Goal: Task Accomplishment & Management: Manage account settings

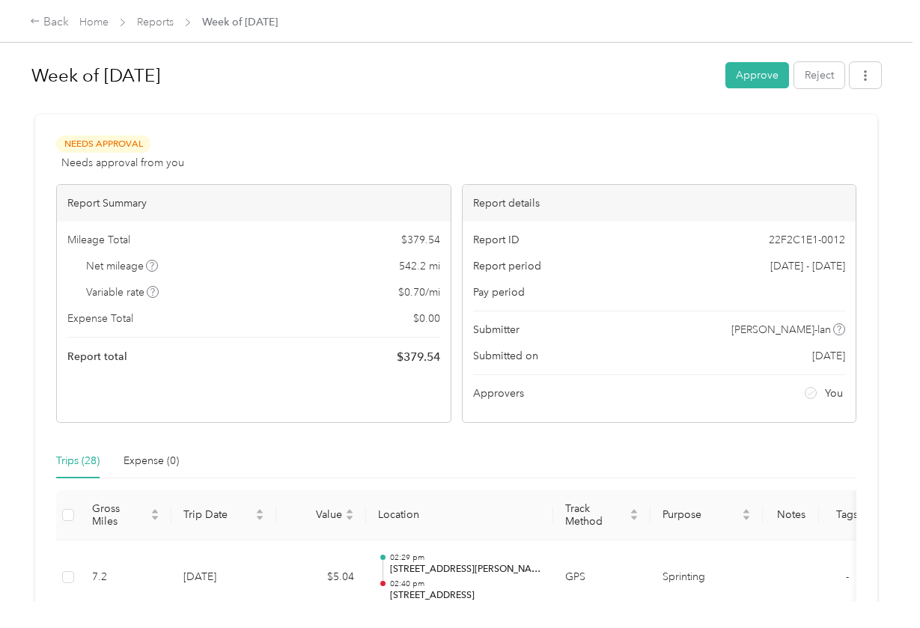
scroll to position [4, 0]
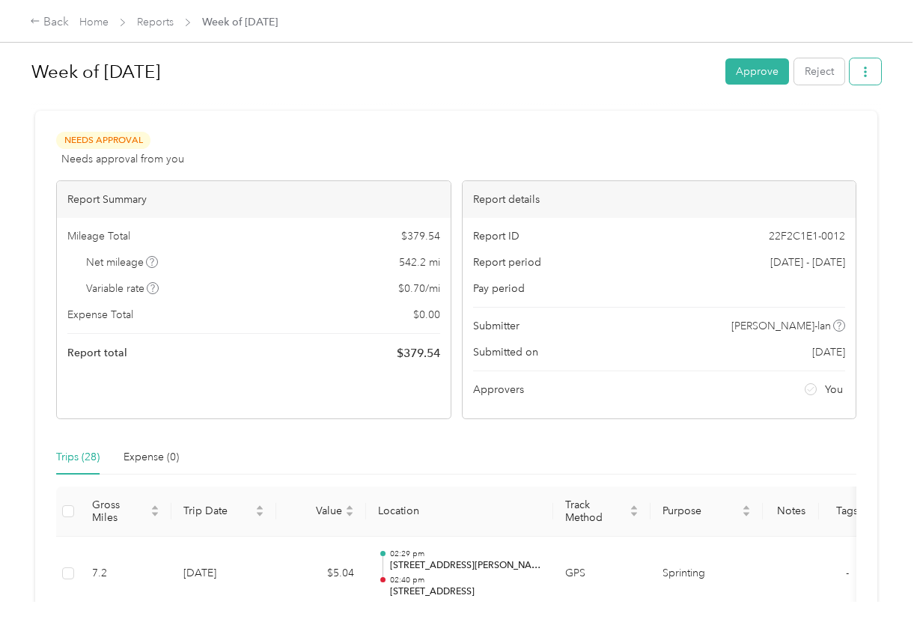
click at [874, 80] on button "button" at bounding box center [865, 71] width 31 height 26
click at [845, 122] on span "Download" at bounding box center [826, 127] width 49 height 16
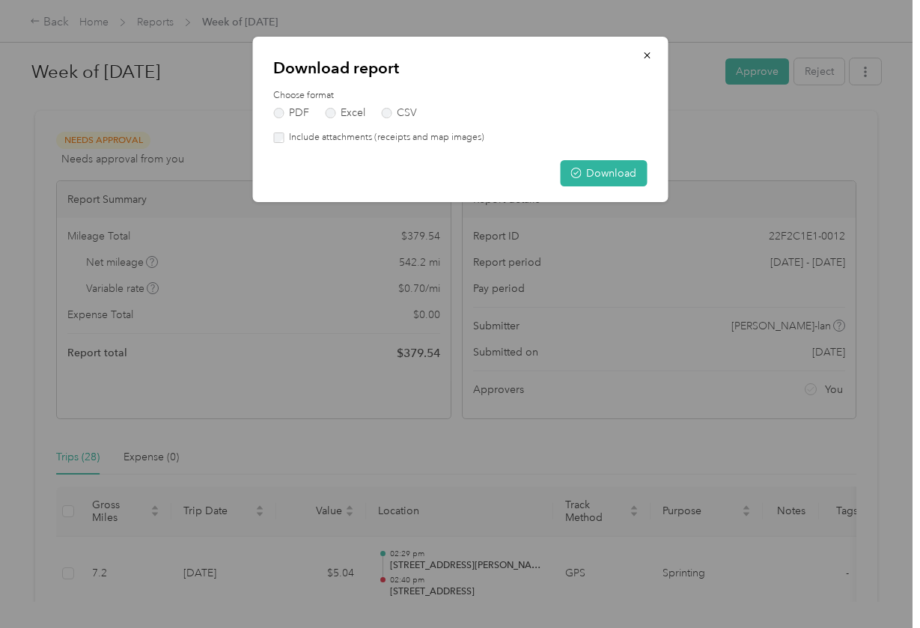
click at [450, 133] on label "Include attachments (receipts and map images)" at bounding box center [384, 137] width 201 height 13
click at [584, 174] on button "Download" at bounding box center [603, 173] width 87 height 26
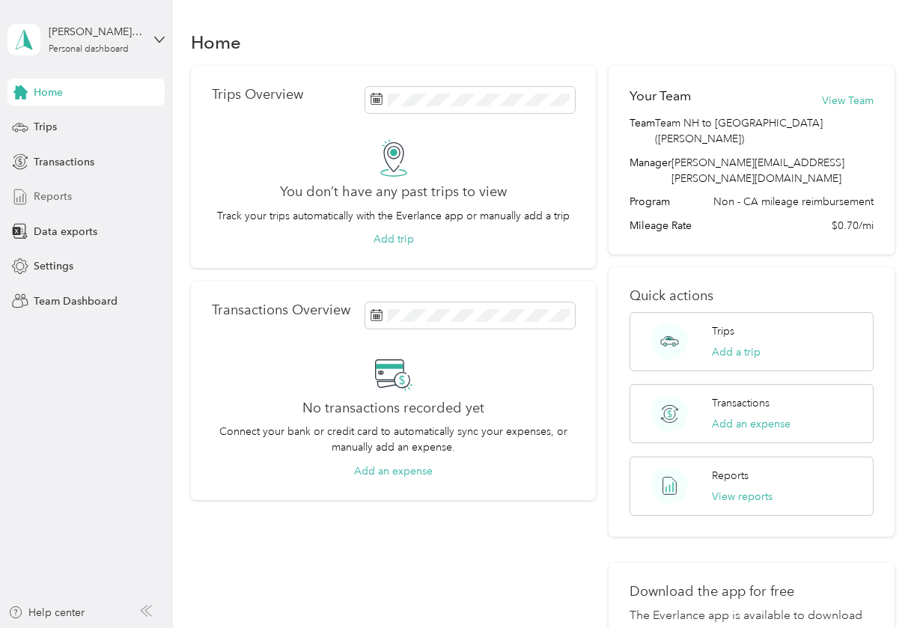
click at [70, 199] on span "Reports" at bounding box center [53, 197] width 38 height 16
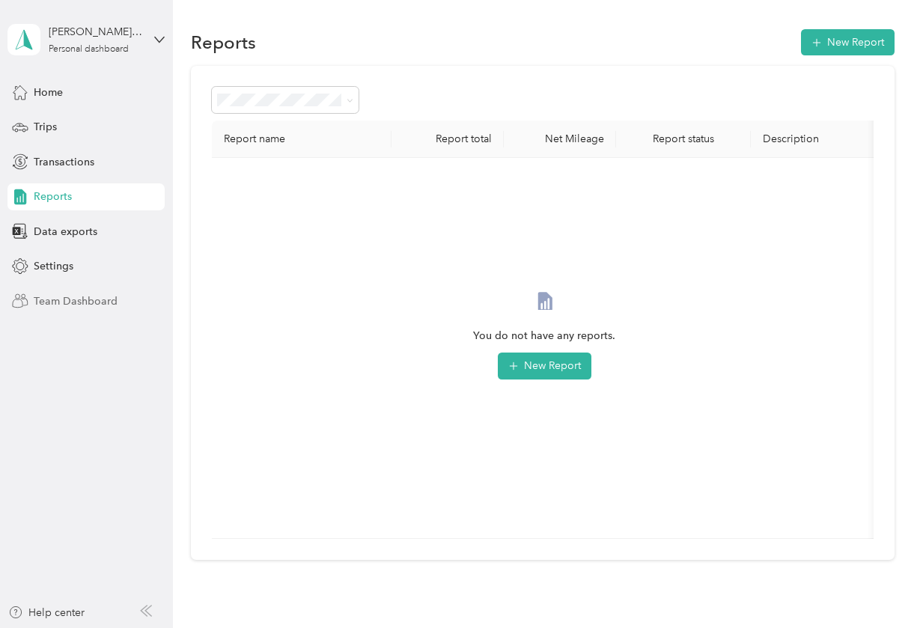
click at [94, 302] on span "Team Dashboard" at bounding box center [76, 302] width 84 height 16
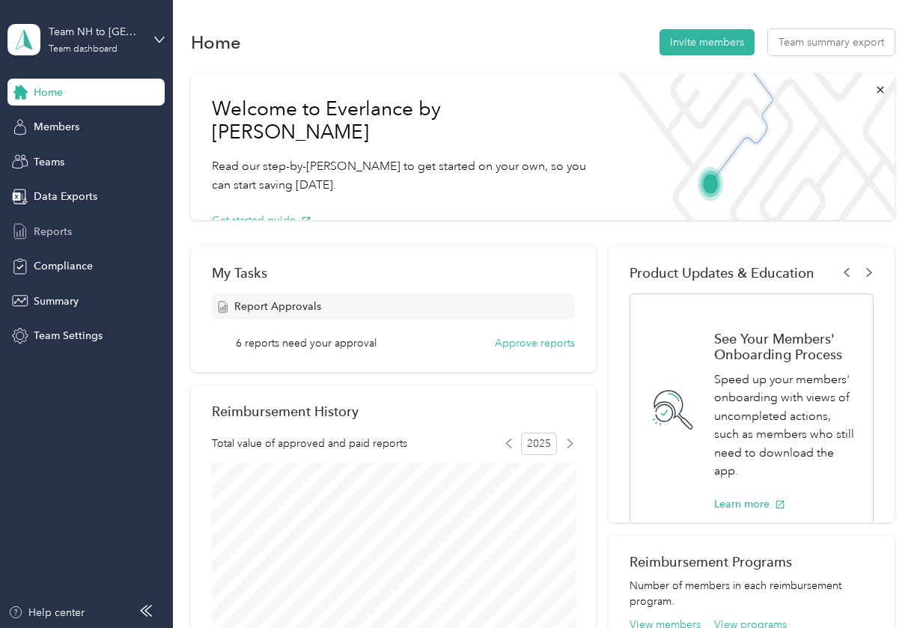
click at [72, 239] on div "Reports" at bounding box center [85, 231] width 157 height 27
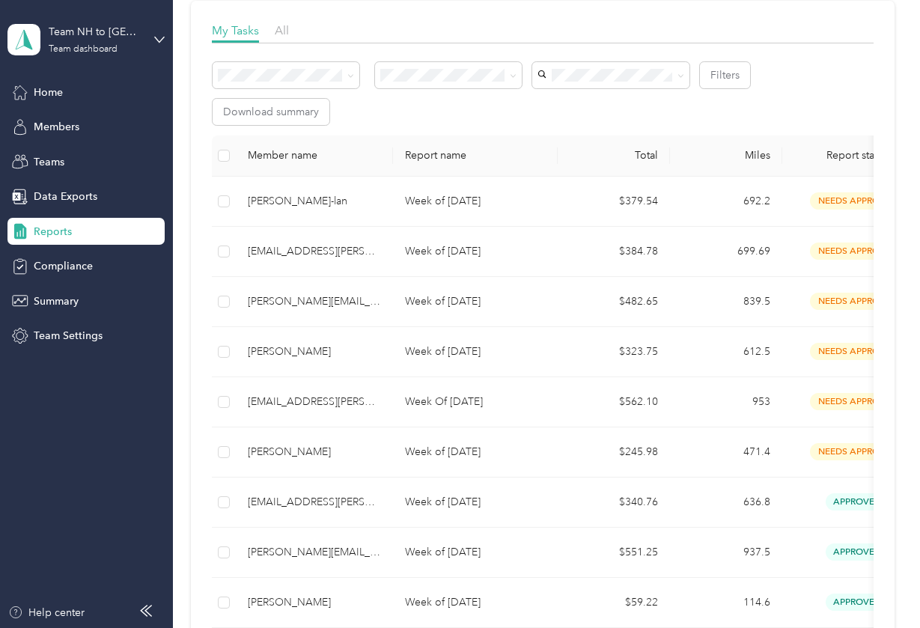
scroll to position [177, 0]
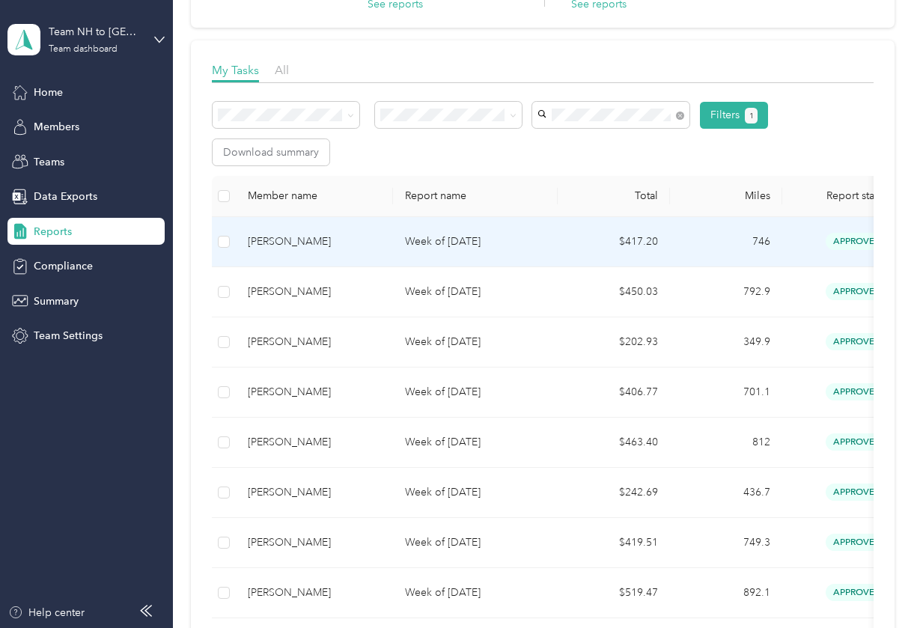
click at [508, 234] on p "Week of [DATE]" at bounding box center [475, 242] width 141 height 16
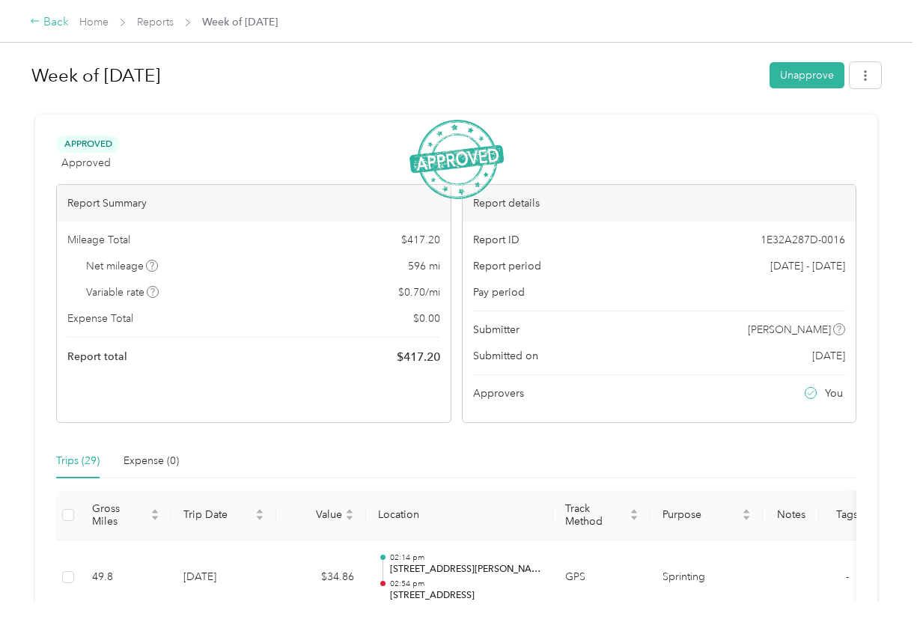
click at [53, 27] on div "Back" at bounding box center [49, 22] width 39 height 18
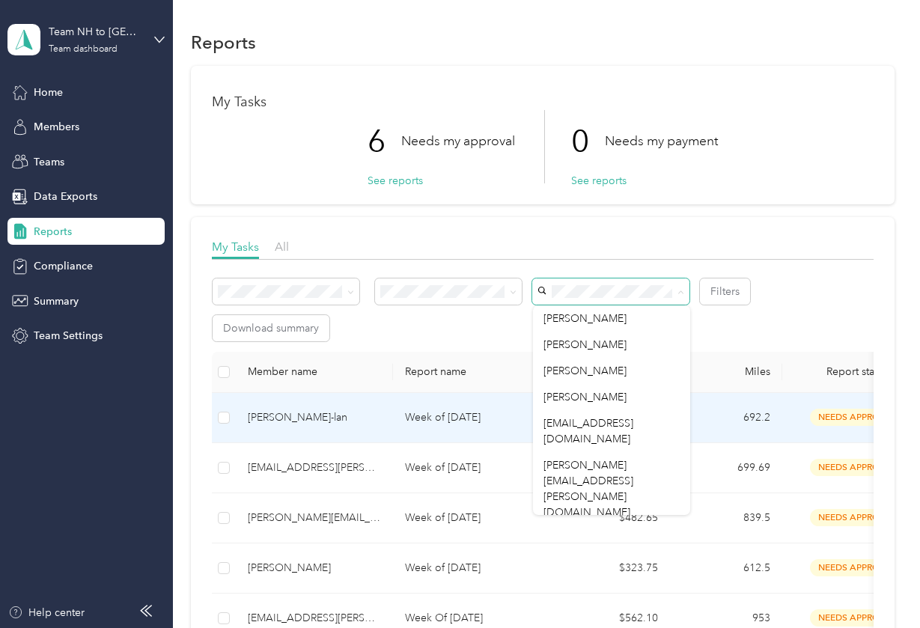
click at [347, 413] on div "[PERSON_NAME]-lan" at bounding box center [314, 418] width 133 height 16
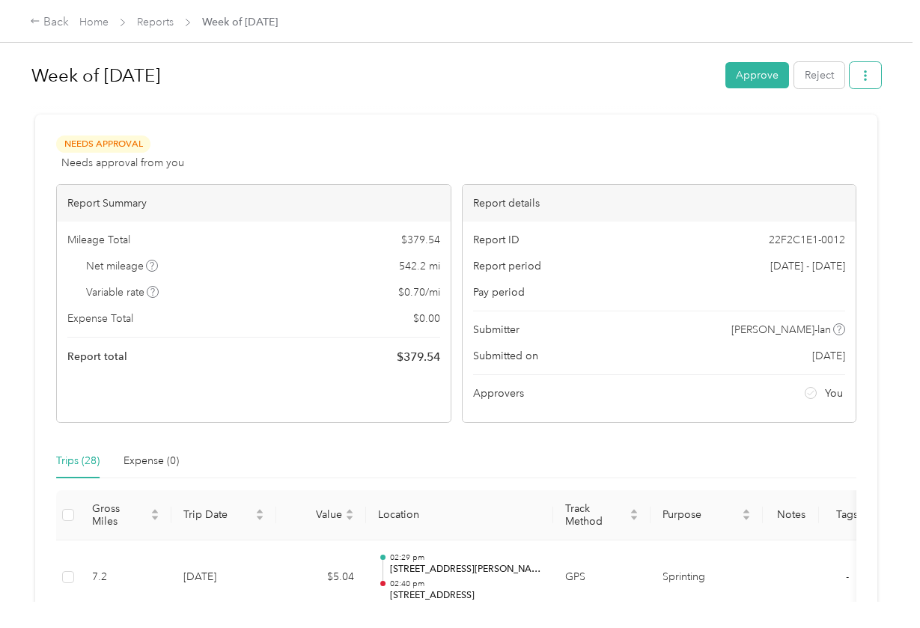
click at [881, 84] on button "button" at bounding box center [865, 75] width 31 height 26
click at [799, 132] on div "Download" at bounding box center [830, 131] width 89 height 16
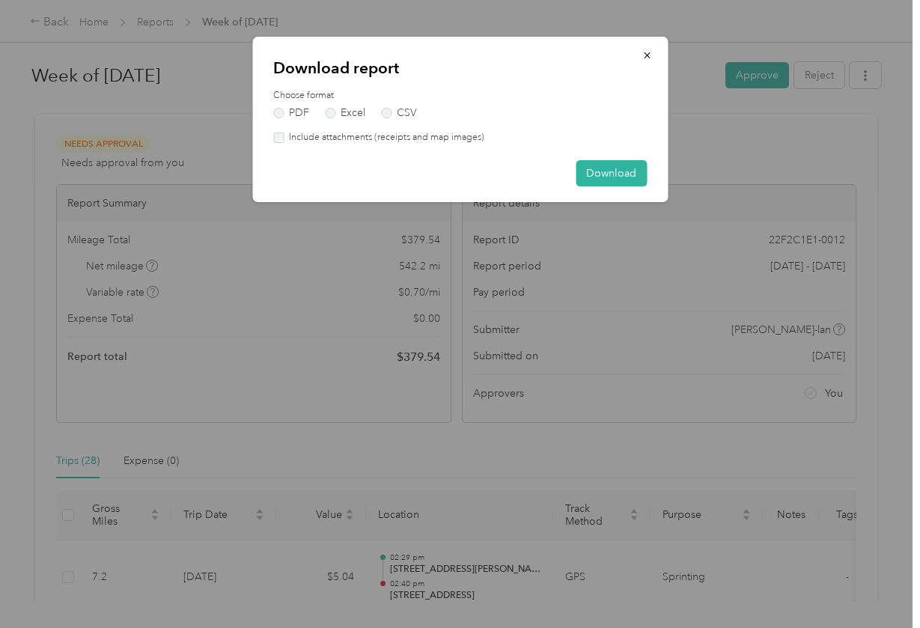
click at [291, 135] on label "Include attachments (receipts and map images)" at bounding box center [384, 137] width 201 height 13
click at [608, 166] on button "Download" at bounding box center [611, 173] width 71 height 26
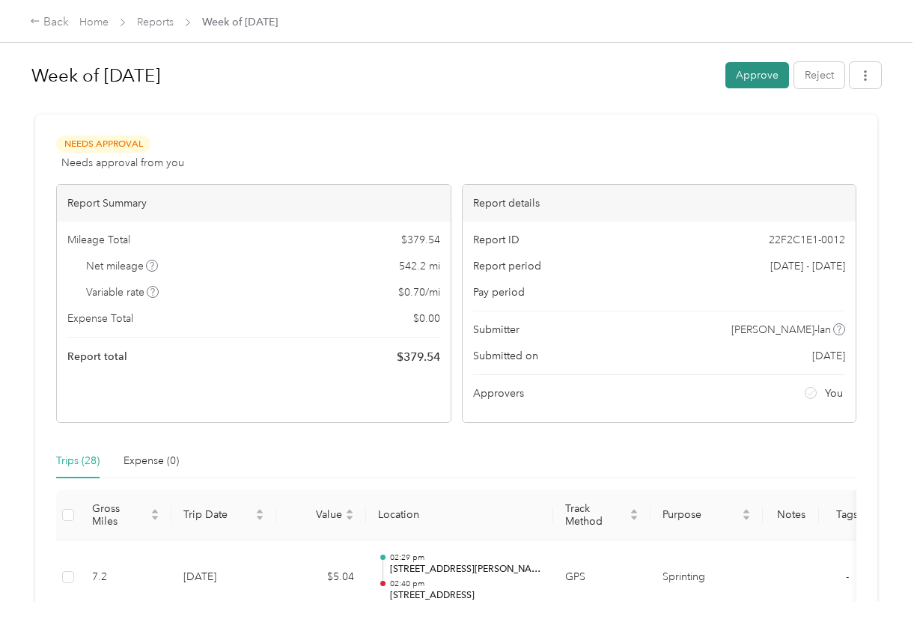
click at [763, 70] on button "Approve" at bounding box center [758, 75] width 64 height 26
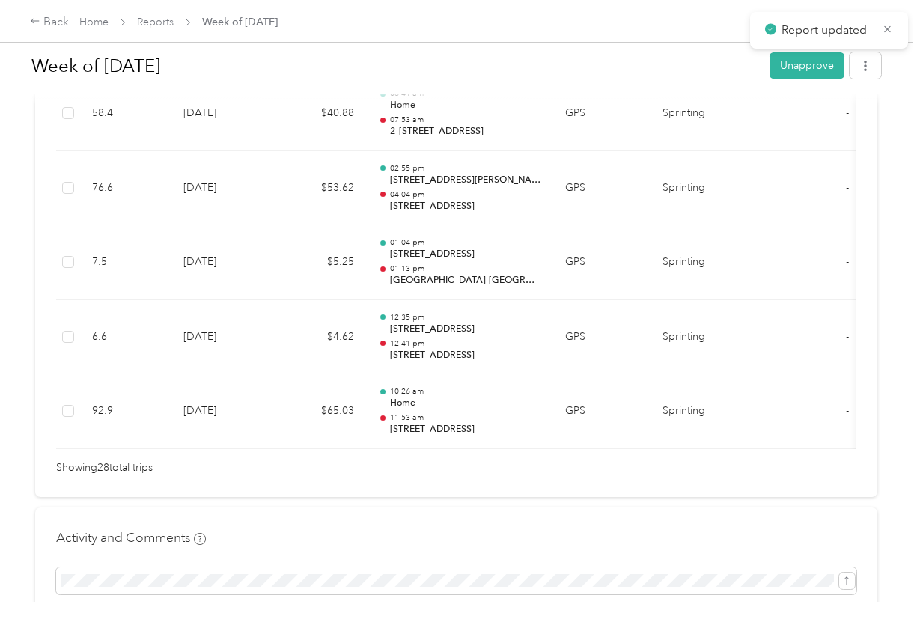
scroll to position [2451, 0]
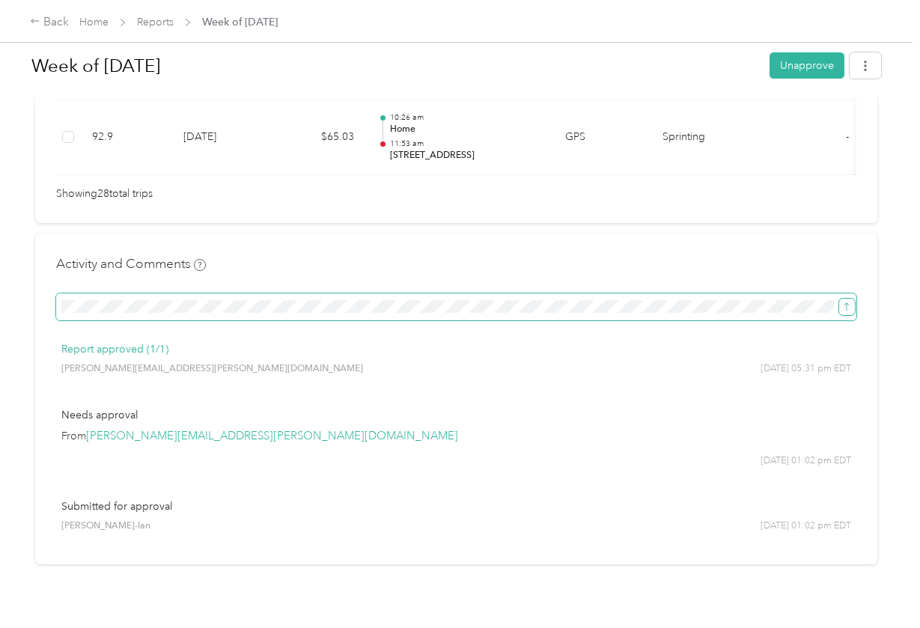
click at [848, 302] on icon "submit" at bounding box center [847, 307] width 10 height 10
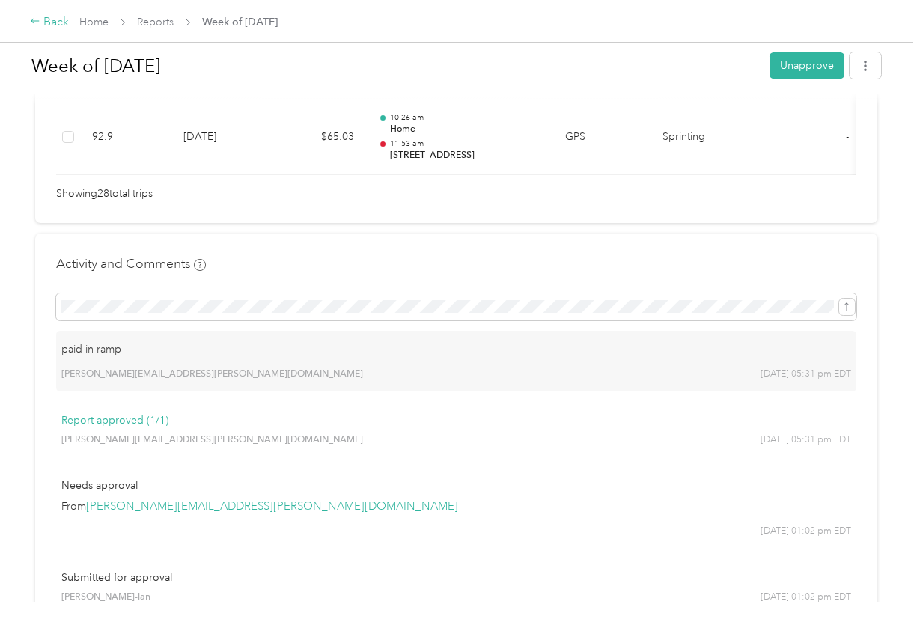
click at [63, 30] on div "Back" at bounding box center [49, 22] width 39 height 18
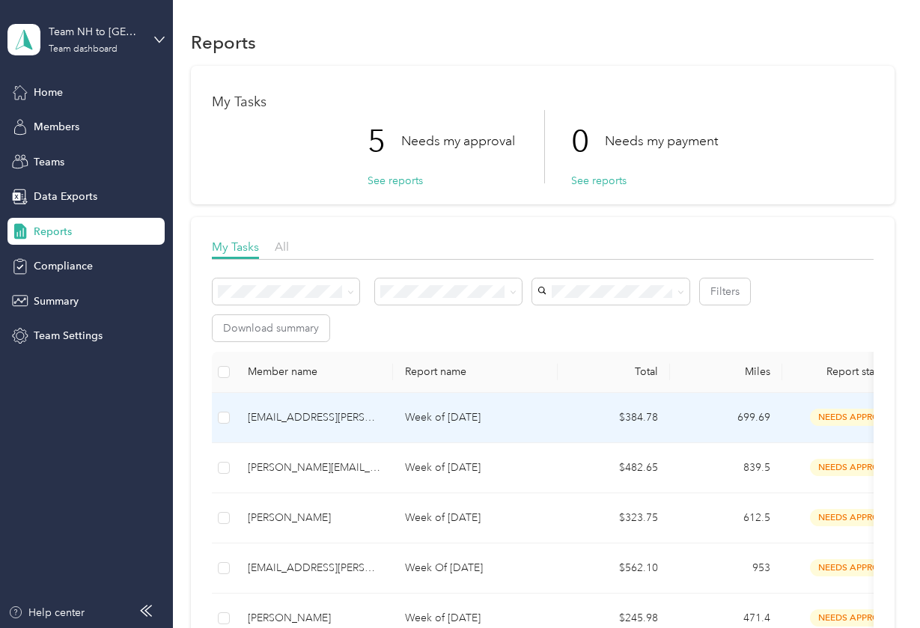
click at [332, 419] on div "[EMAIL_ADDRESS][PERSON_NAME][DOMAIN_NAME]" at bounding box center [314, 418] width 133 height 16
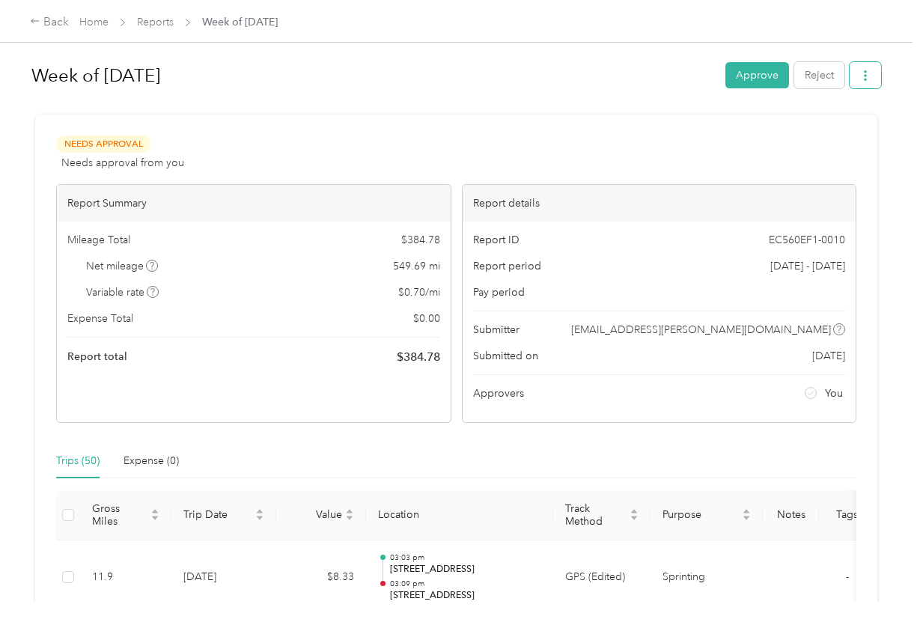
click at [867, 80] on icon "button" at bounding box center [865, 75] width 3 height 10
click at [815, 133] on span "Download" at bounding box center [826, 131] width 49 height 16
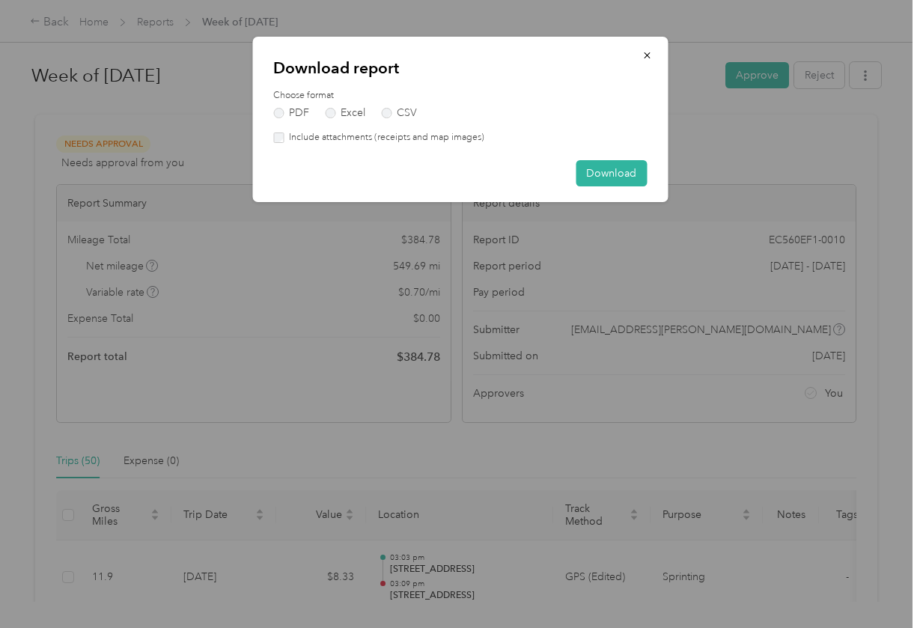
click at [475, 135] on label "Include attachments (receipts and map images)" at bounding box center [384, 137] width 201 height 13
click at [593, 163] on button "Download" at bounding box center [611, 173] width 71 height 26
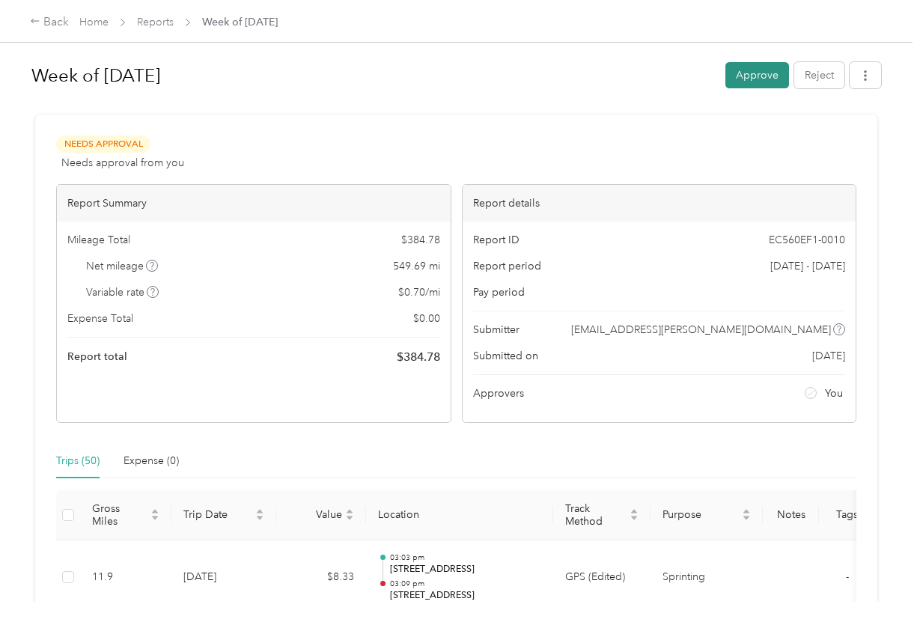
click at [762, 79] on button "Approve" at bounding box center [758, 75] width 64 height 26
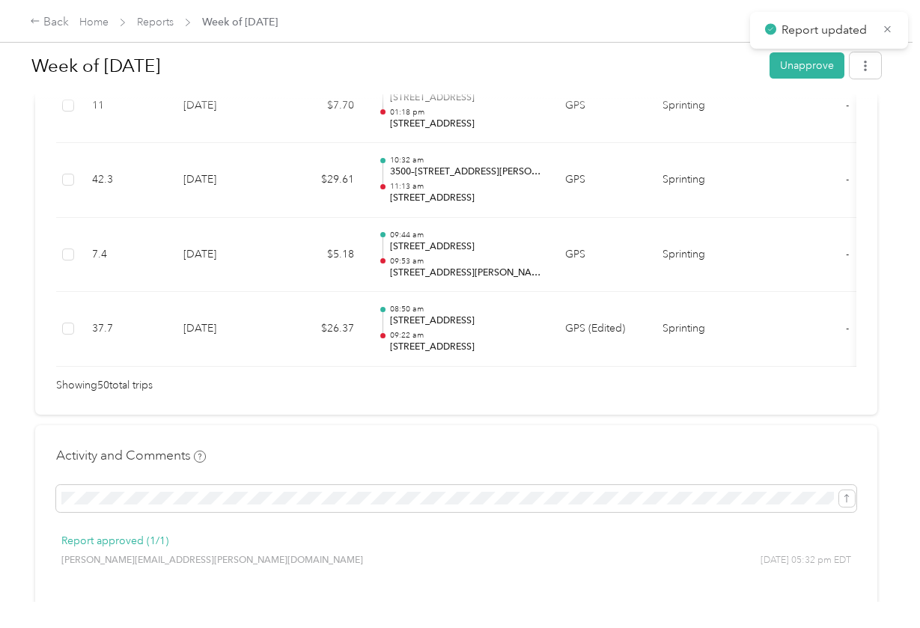
scroll to position [4074, 0]
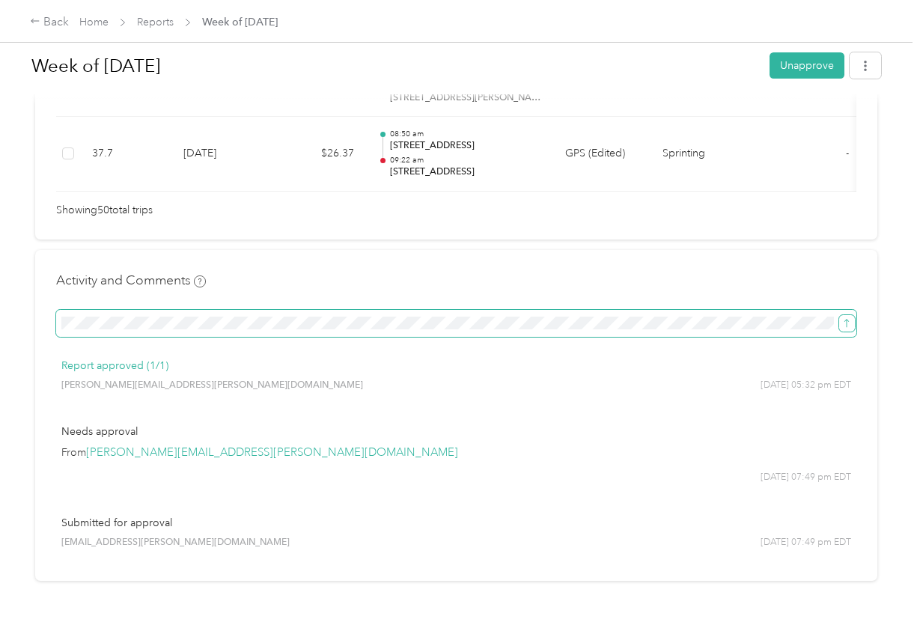
click at [842, 317] on span "submit" at bounding box center [847, 323] width 10 height 13
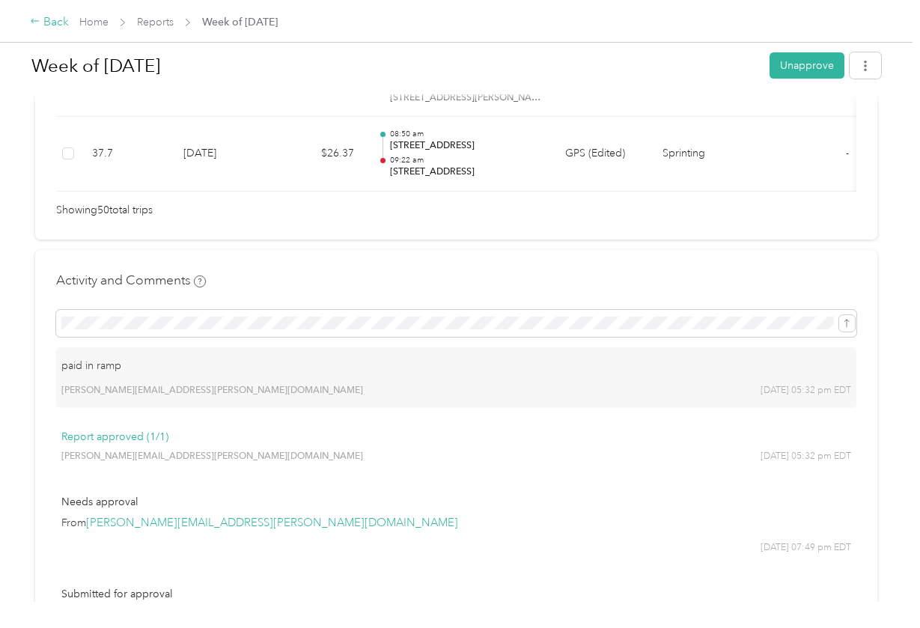
click at [41, 24] on div "Back" at bounding box center [49, 22] width 39 height 18
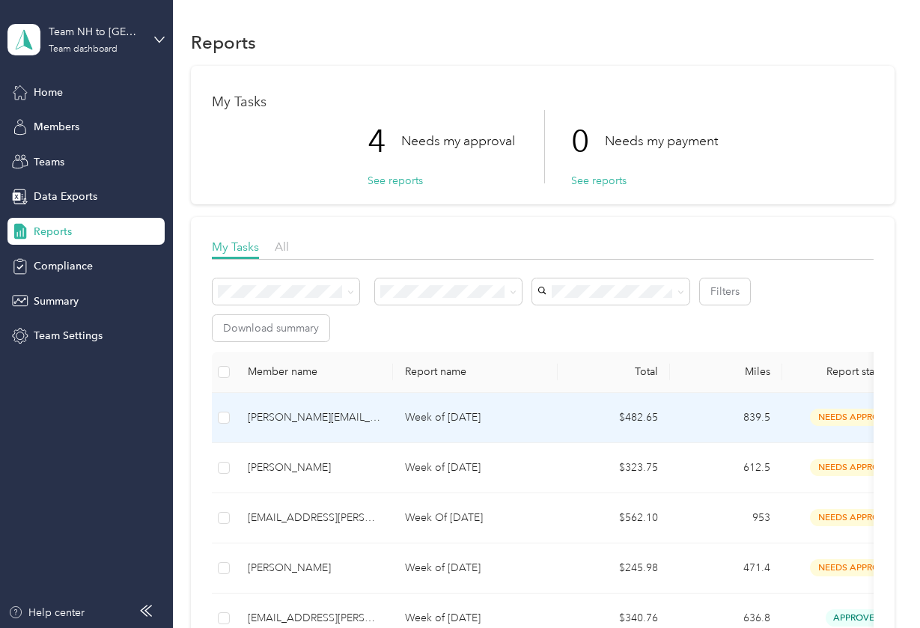
click at [331, 425] on div "[PERSON_NAME][EMAIL_ADDRESS][PERSON_NAME][DOMAIN_NAME]" at bounding box center [314, 418] width 133 height 16
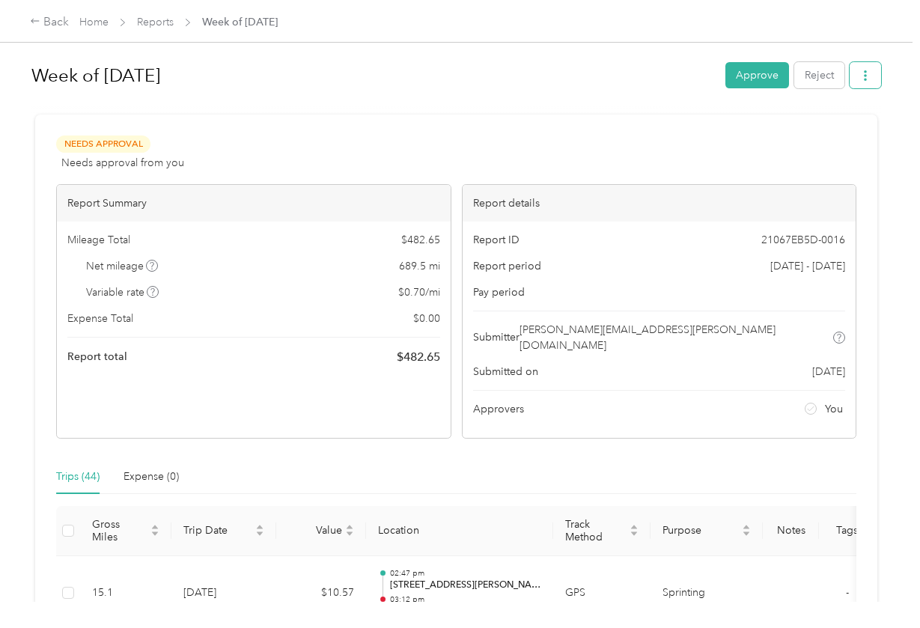
click at [861, 76] on button "button" at bounding box center [865, 75] width 31 height 26
click at [829, 129] on span "Download" at bounding box center [826, 131] width 49 height 16
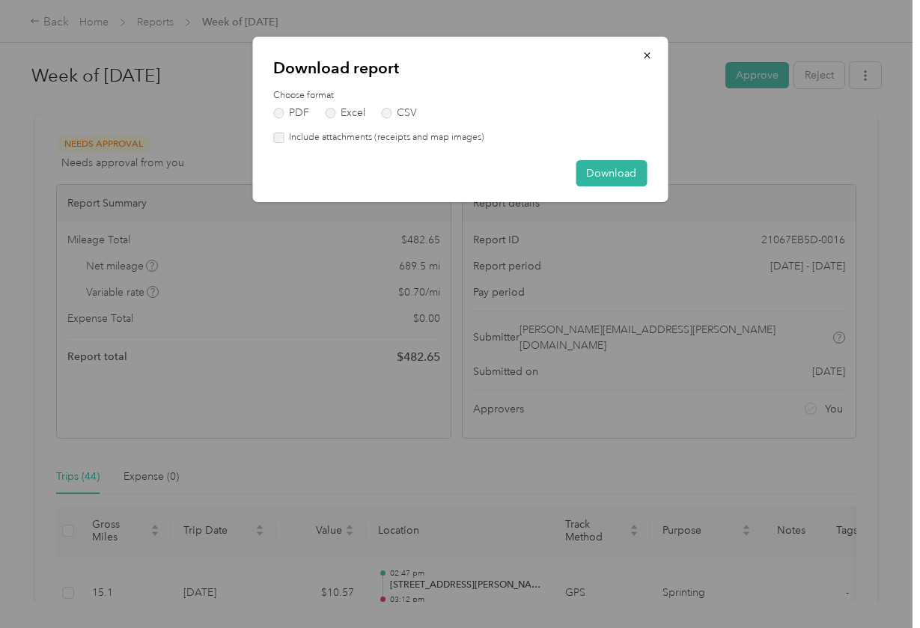
click at [394, 139] on label "Include attachments (receipts and map images)" at bounding box center [384, 137] width 201 height 13
click at [590, 173] on button "Download" at bounding box center [611, 173] width 71 height 26
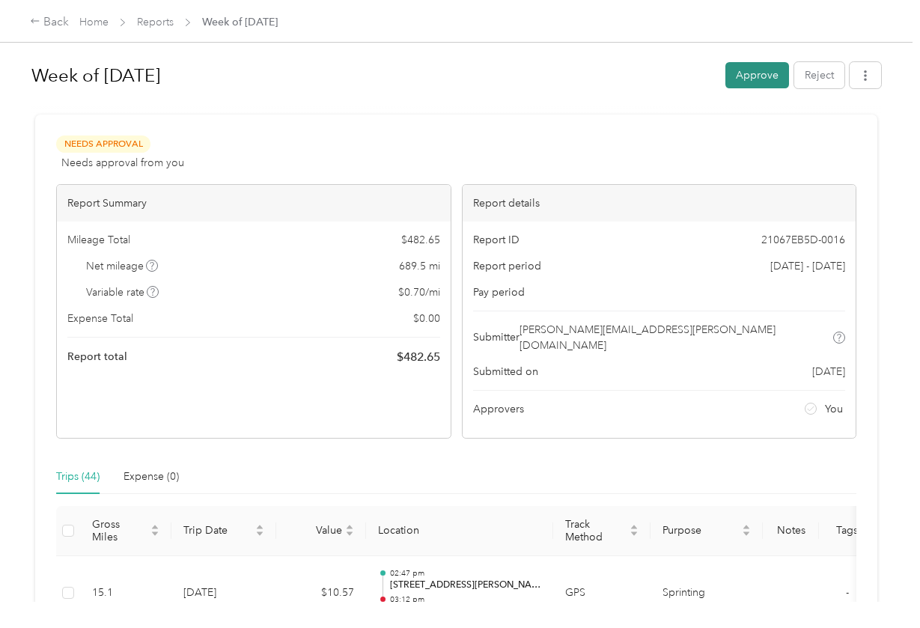
click at [780, 73] on button "Approve" at bounding box center [758, 75] width 64 height 26
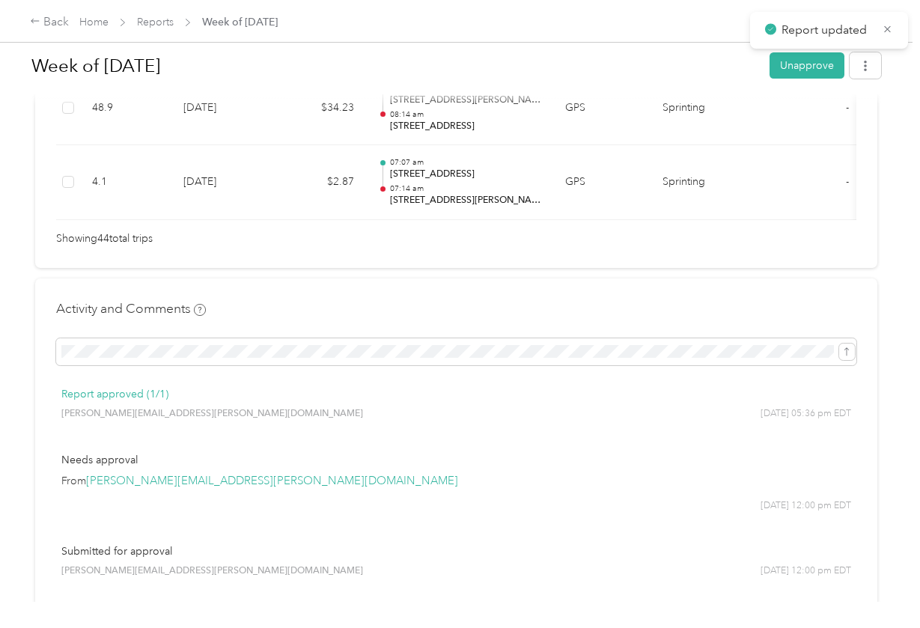
scroll to position [3631, 0]
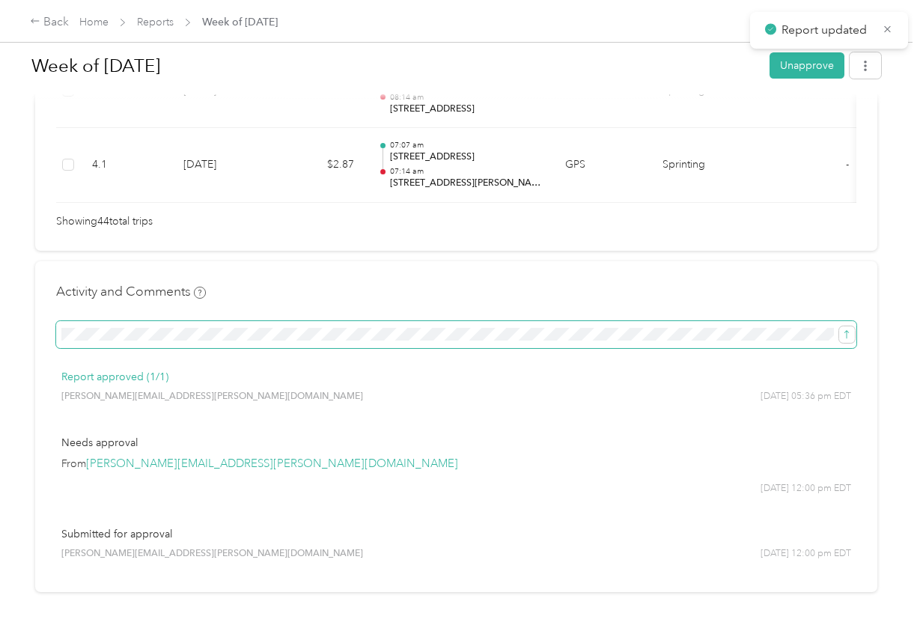
click at [566, 321] on span at bounding box center [456, 334] width 800 height 27
click at [845, 329] on icon "submit" at bounding box center [847, 334] width 10 height 10
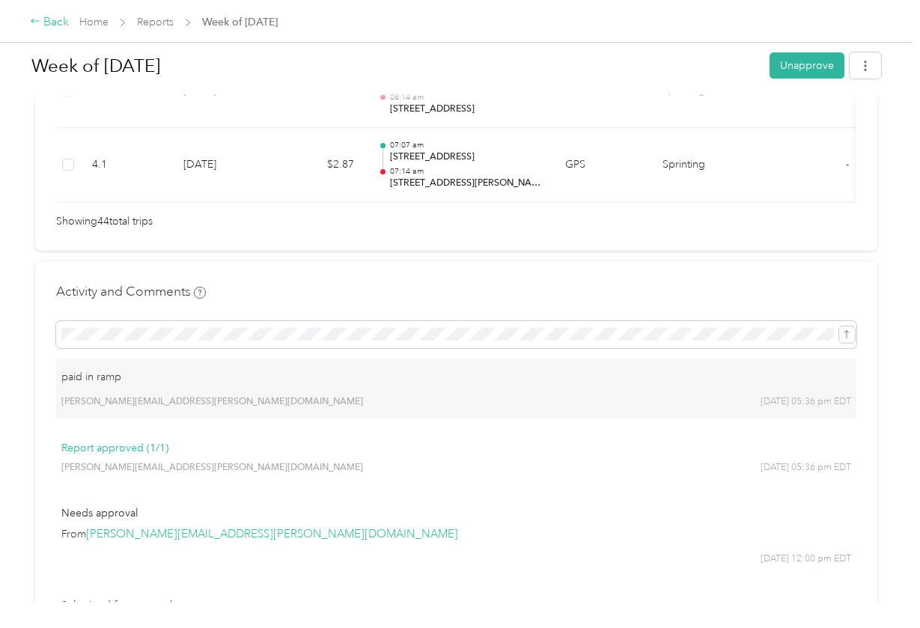
click at [40, 30] on div "Back" at bounding box center [49, 22] width 39 height 18
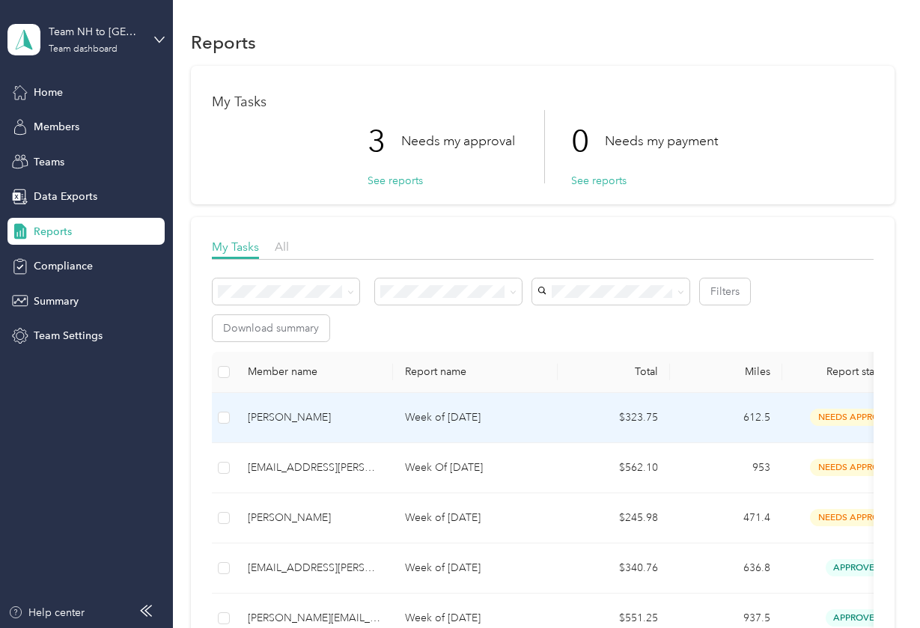
click at [420, 422] on p "Week of [DATE]" at bounding box center [475, 418] width 141 height 16
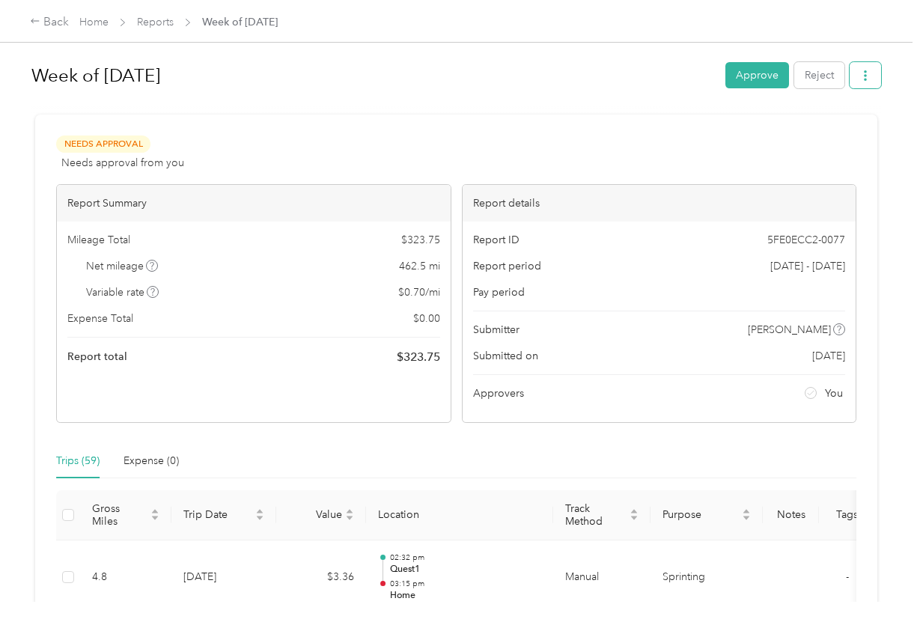
click at [861, 70] on button "button" at bounding box center [865, 75] width 31 height 26
click at [815, 121] on li "Download" at bounding box center [831, 131] width 110 height 26
click at [791, 136] on icon at bounding box center [791, 130] width 10 height 10
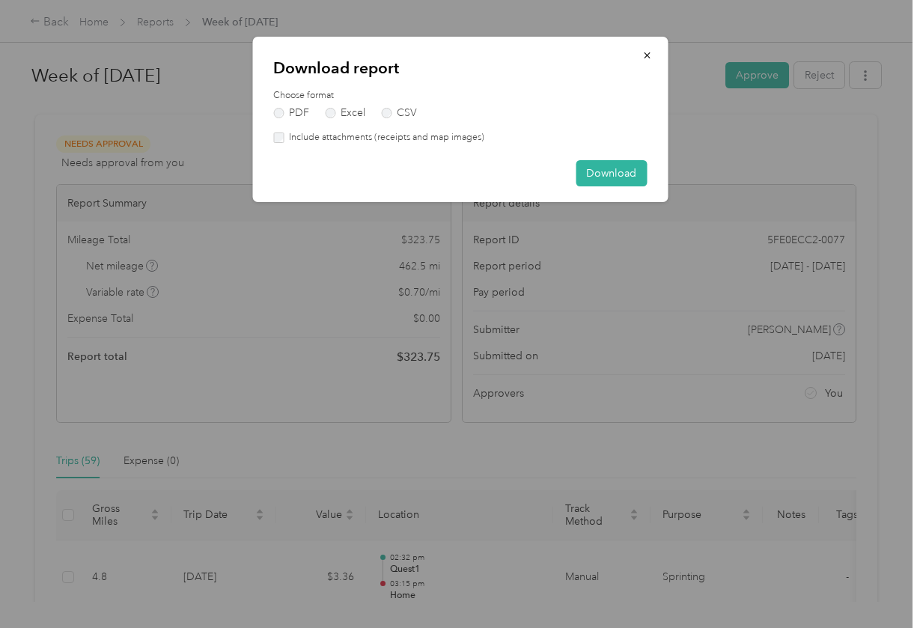
click at [433, 138] on label "Include attachments (receipts and map images)" at bounding box center [384, 137] width 201 height 13
click at [606, 178] on button "Download" at bounding box center [611, 173] width 71 height 26
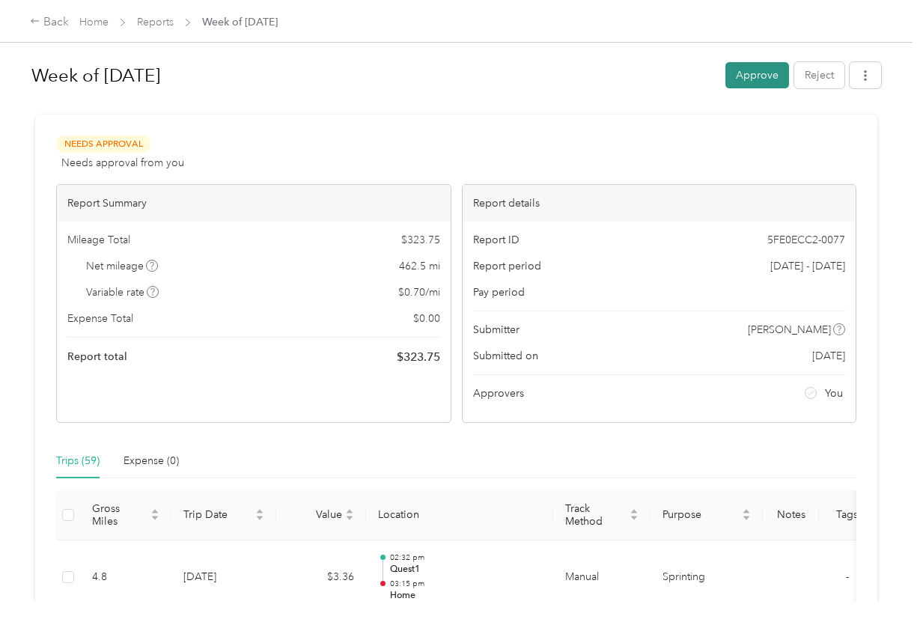
click at [750, 70] on button "Approve" at bounding box center [758, 75] width 64 height 26
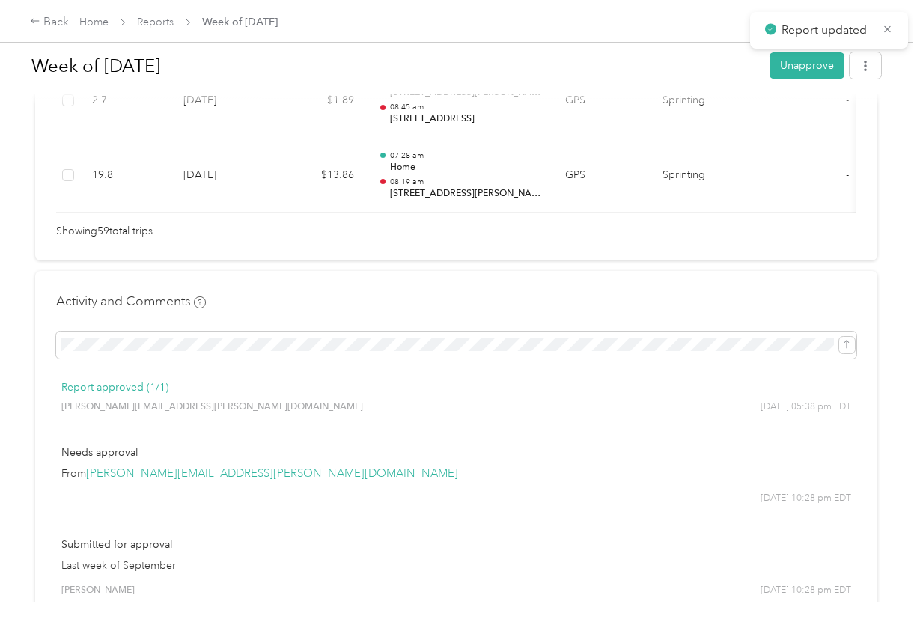
scroll to position [4724, 0]
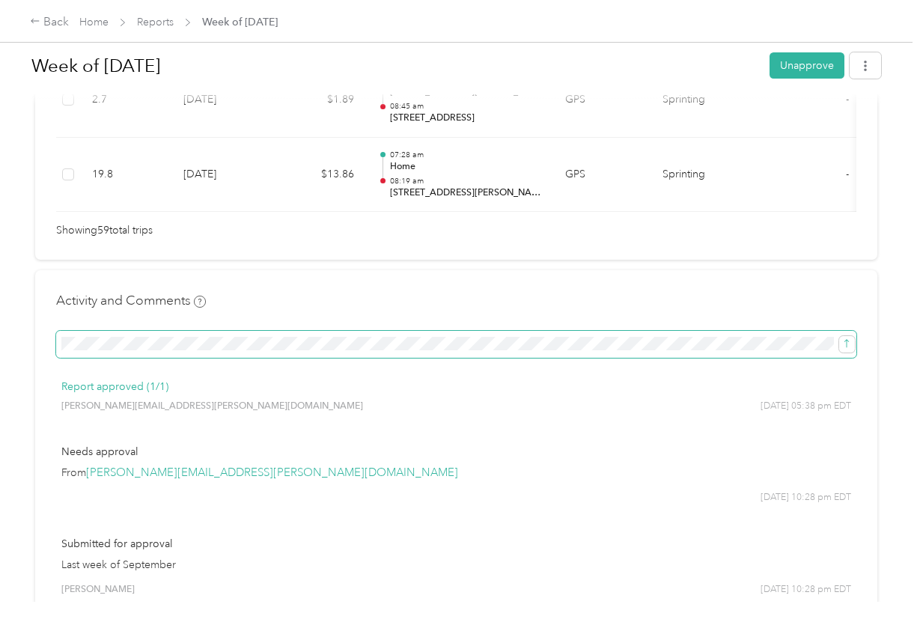
click at [515, 331] on span at bounding box center [456, 344] width 800 height 27
click at [514, 331] on span at bounding box center [456, 344] width 800 height 27
click at [837, 336] on span at bounding box center [844, 344] width 21 height 16
click at [842, 338] on icon "submit" at bounding box center [847, 343] width 10 height 10
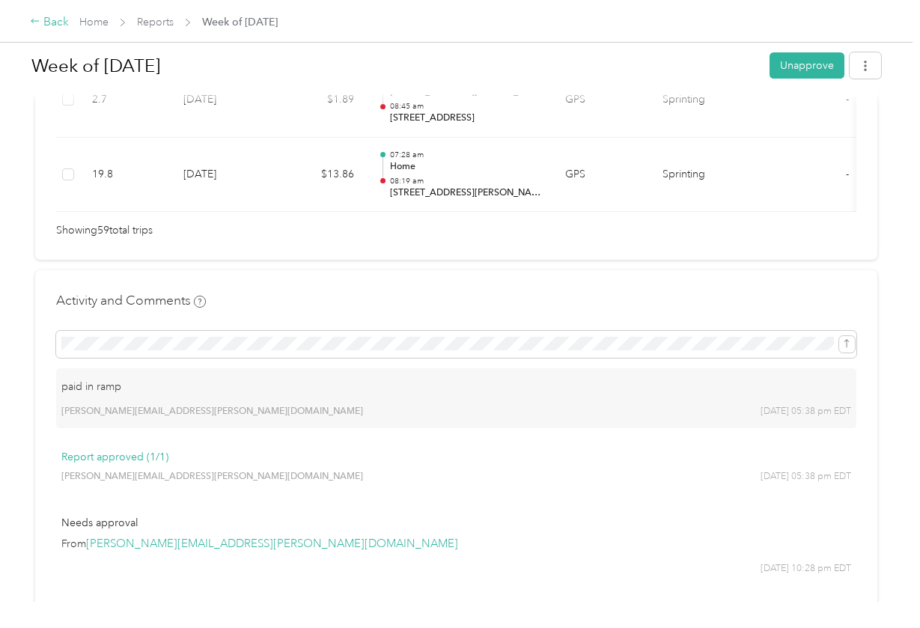
click at [38, 30] on div "Back" at bounding box center [49, 22] width 39 height 18
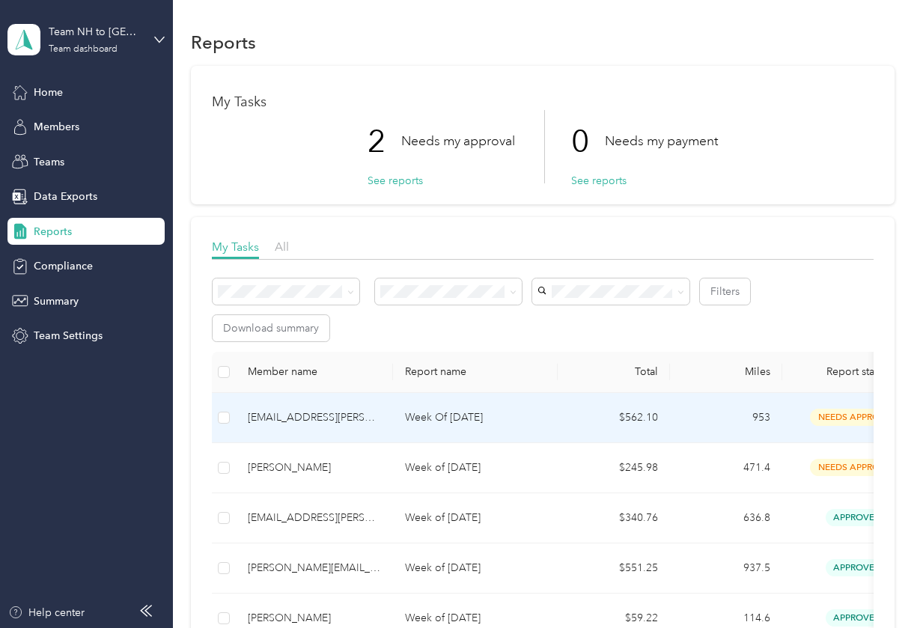
click at [361, 423] on div "[EMAIL_ADDRESS][PERSON_NAME][DOMAIN_NAME]" at bounding box center [314, 418] width 133 height 16
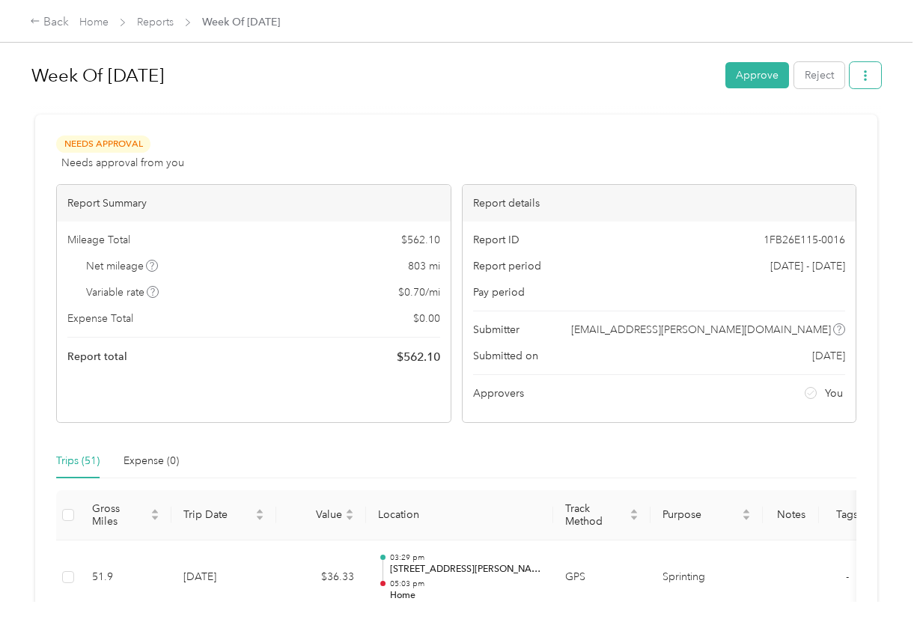
click at [877, 82] on button "button" at bounding box center [865, 75] width 31 height 26
click at [816, 129] on span "Download" at bounding box center [826, 131] width 49 height 16
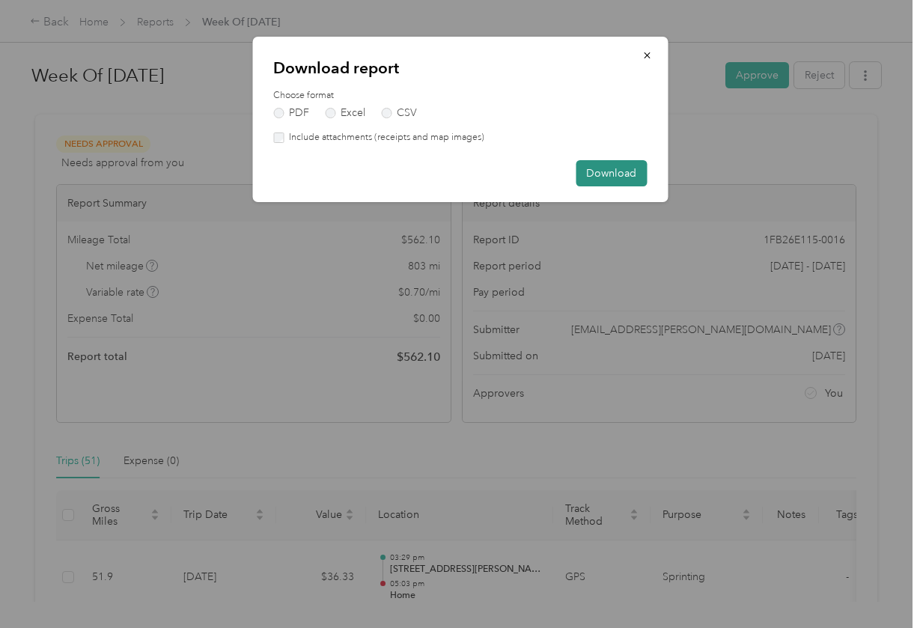
click at [620, 171] on button "Download" at bounding box center [611, 173] width 71 height 26
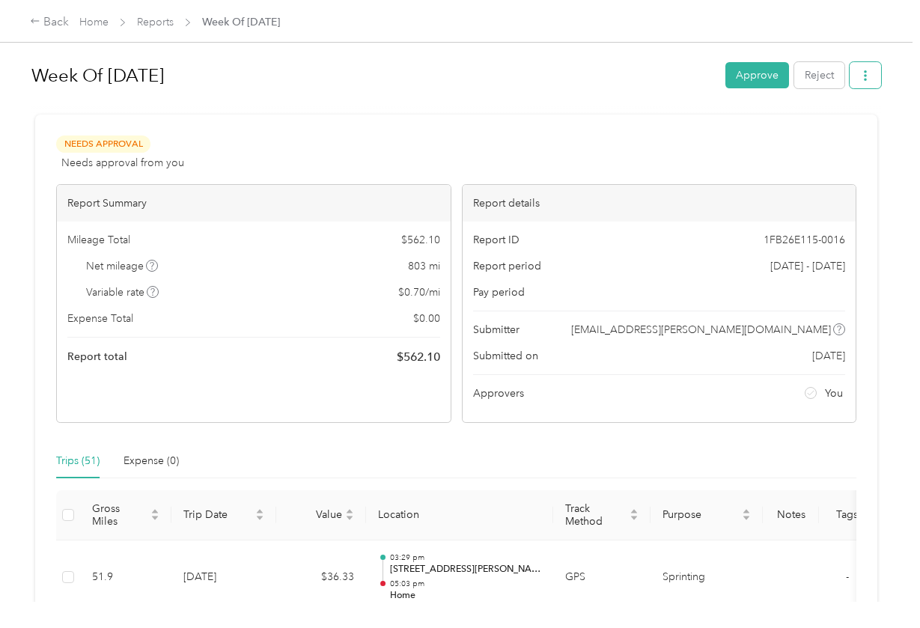
click at [855, 73] on button "button" at bounding box center [865, 75] width 31 height 26
click at [824, 140] on li "Download" at bounding box center [831, 131] width 110 height 26
click at [812, 130] on span "Download" at bounding box center [826, 131] width 49 height 16
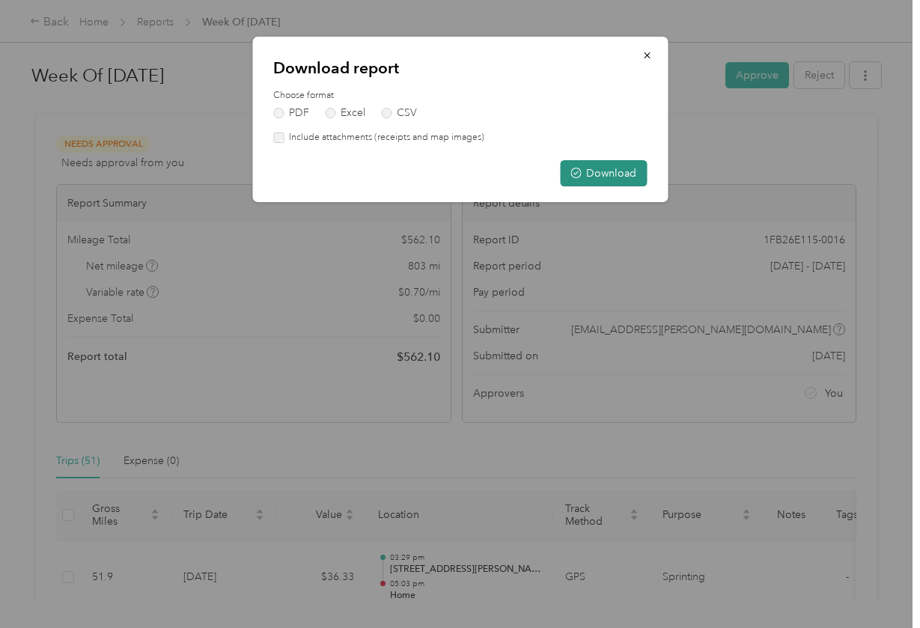
click at [630, 181] on button "Download" at bounding box center [603, 173] width 87 height 26
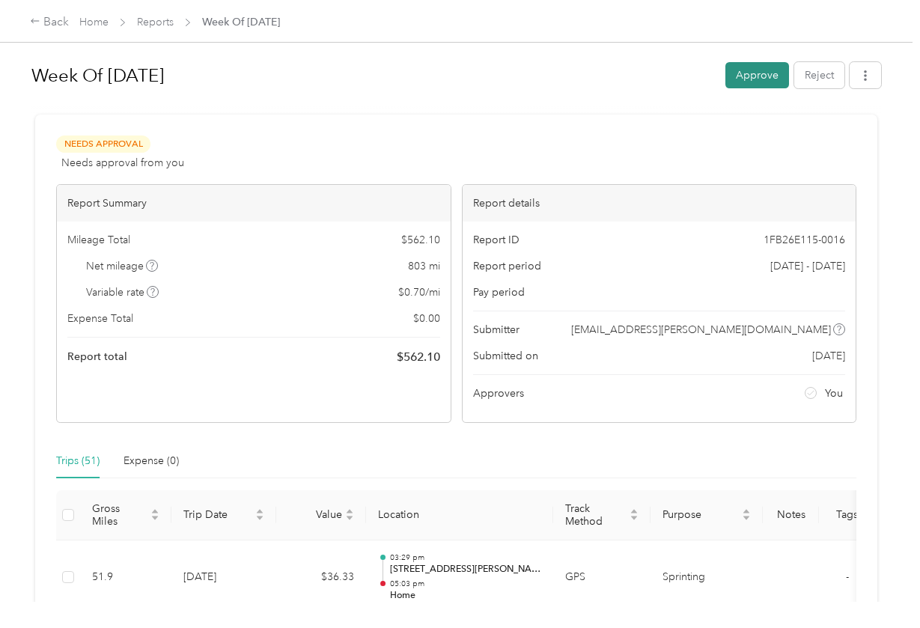
click at [750, 65] on button "Approve" at bounding box center [758, 75] width 64 height 26
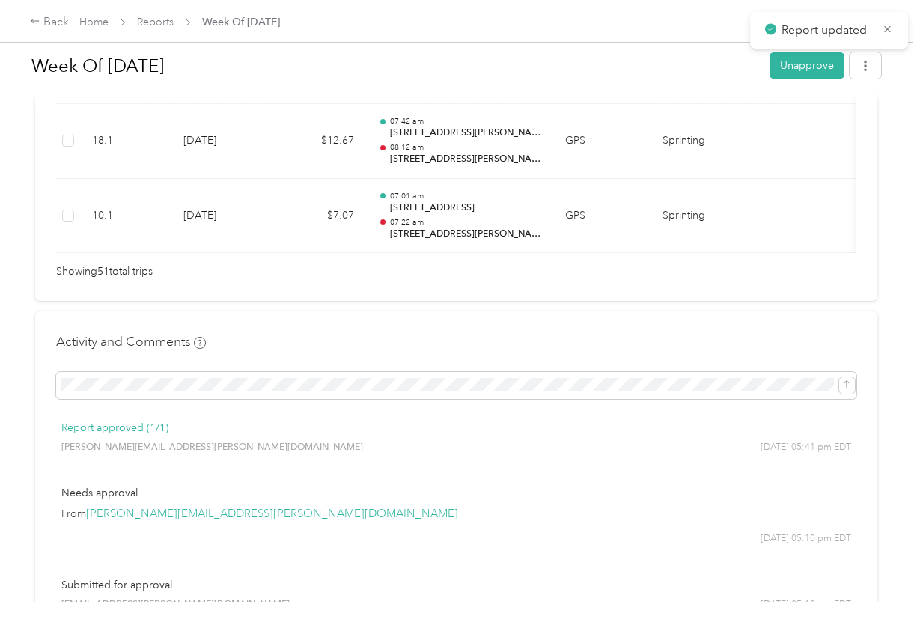
scroll to position [4113, 0]
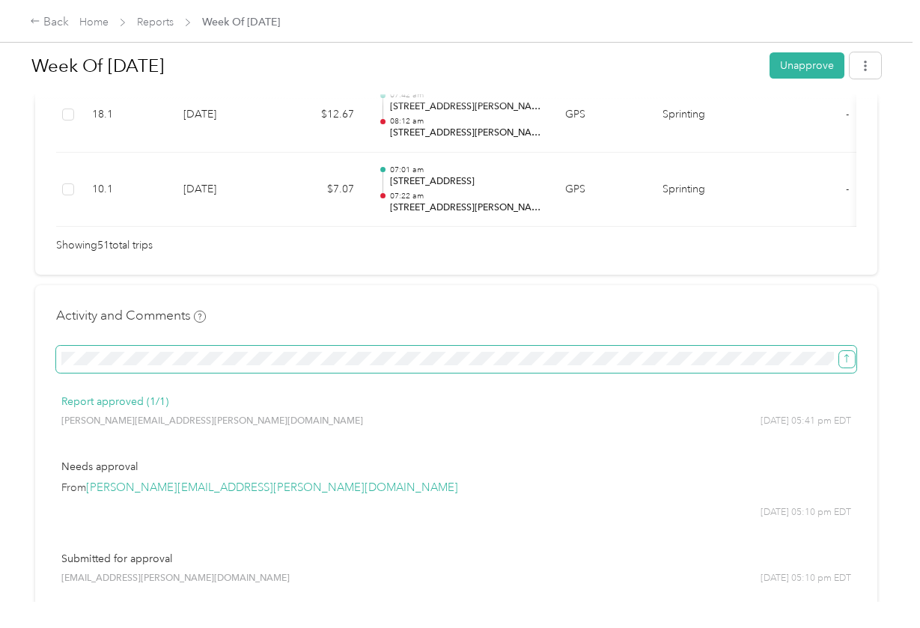
click at [848, 353] on icon "submit" at bounding box center [847, 358] width 10 height 10
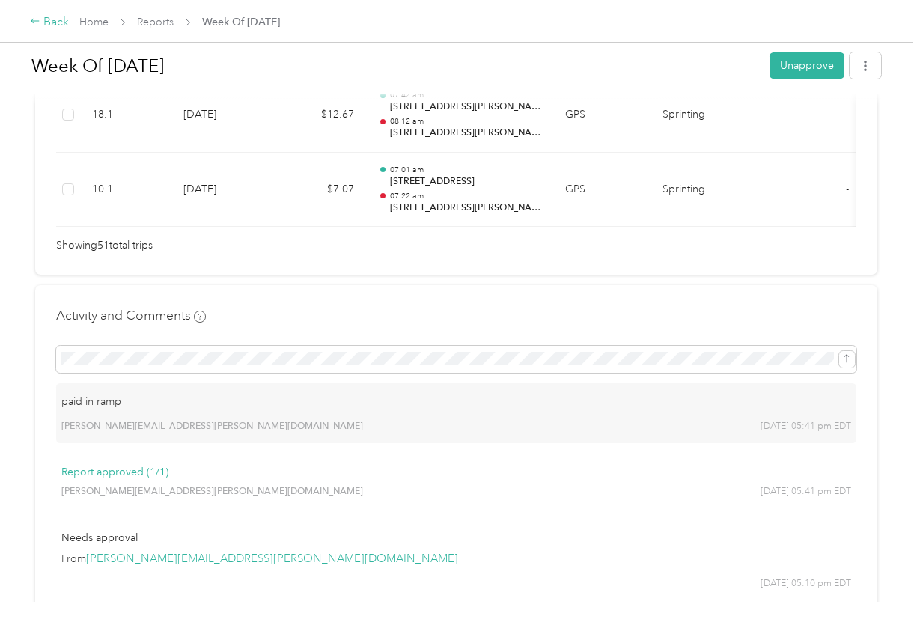
click at [40, 20] on icon at bounding box center [35, 21] width 10 height 10
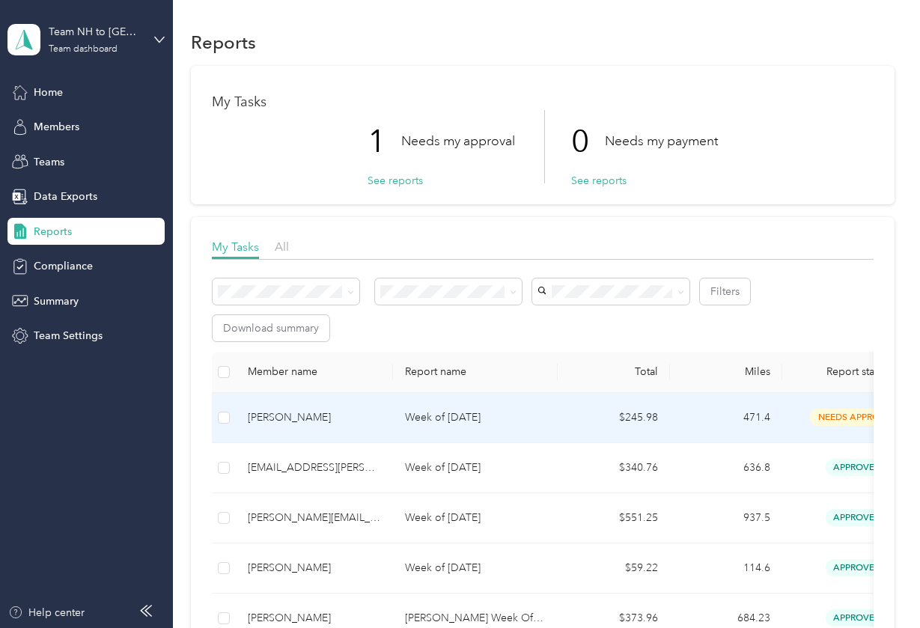
click at [398, 422] on td "Week of [DATE]" at bounding box center [475, 418] width 165 height 50
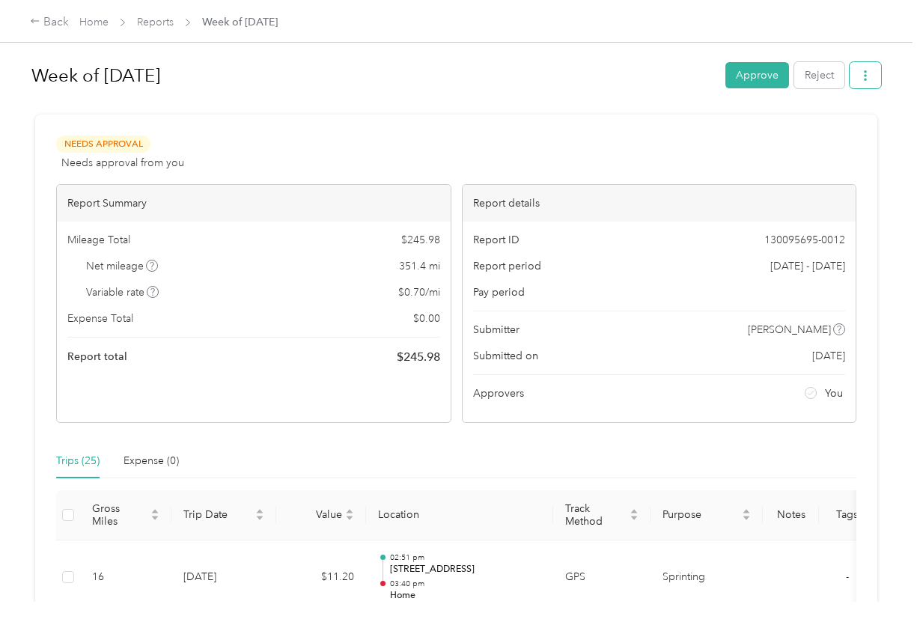
click at [873, 88] on button "button" at bounding box center [865, 75] width 31 height 26
click at [848, 130] on span "Download" at bounding box center [826, 131] width 49 height 16
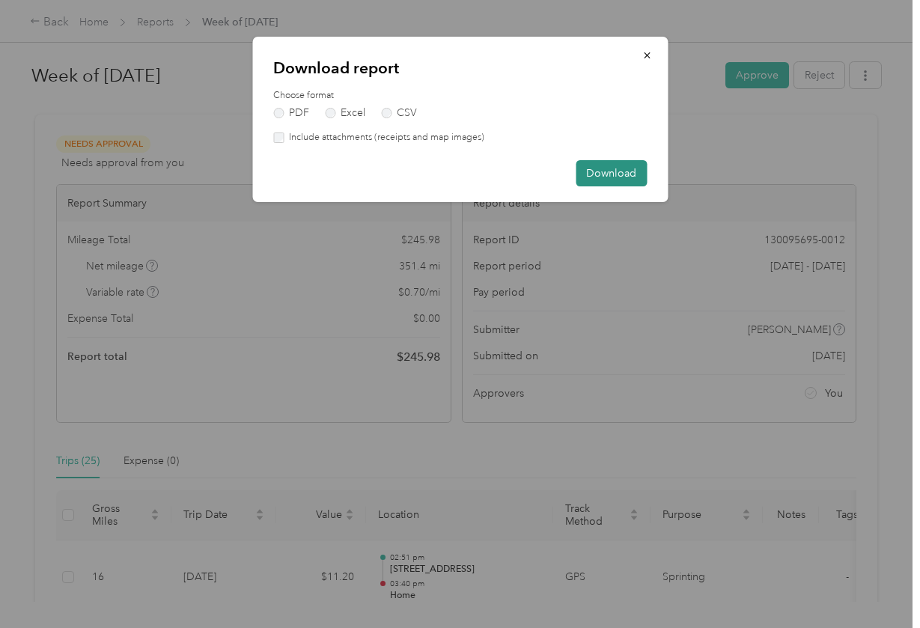
click at [600, 178] on button "Download" at bounding box center [611, 173] width 71 height 26
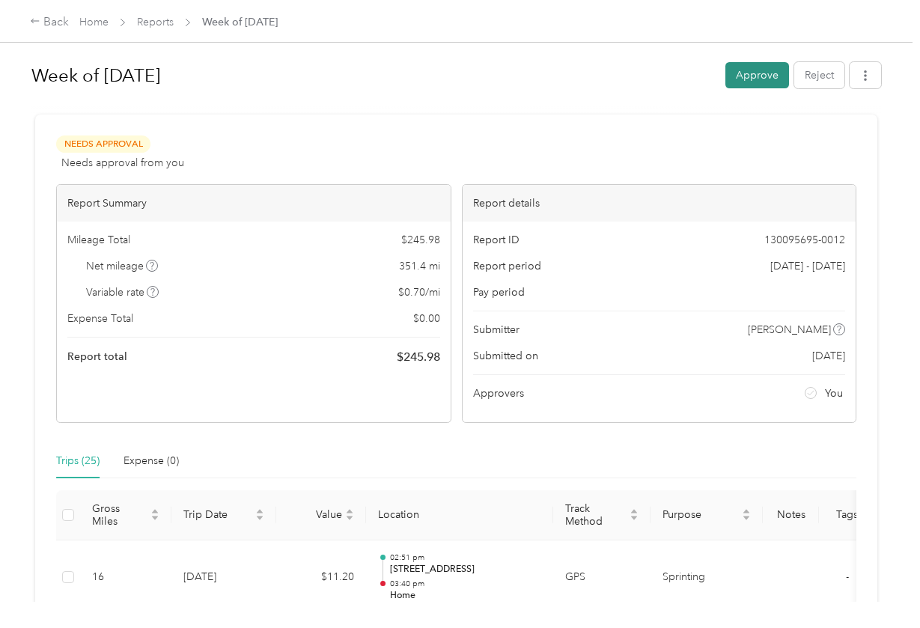
click at [777, 77] on button "Approve" at bounding box center [758, 75] width 64 height 26
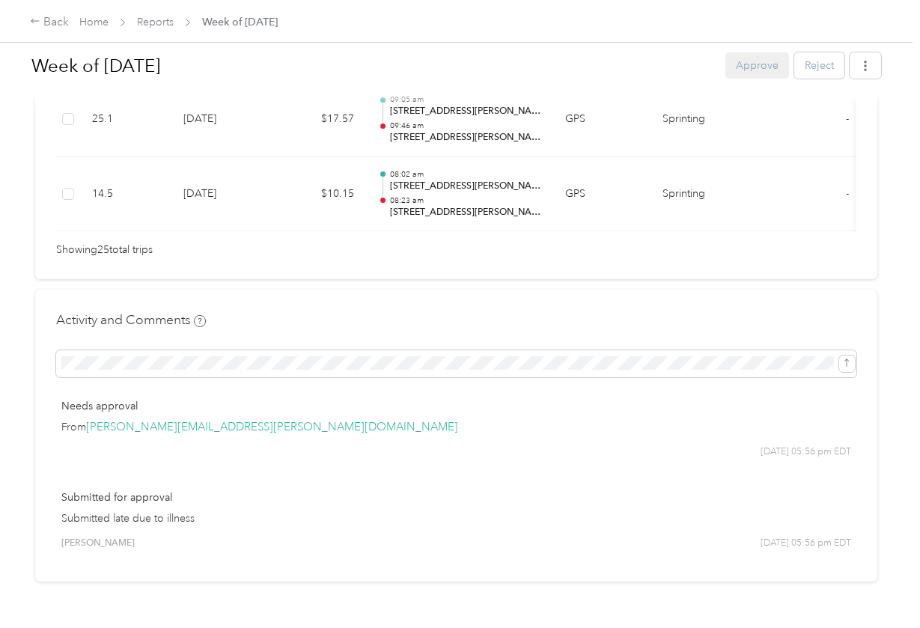
scroll to position [2177, 0]
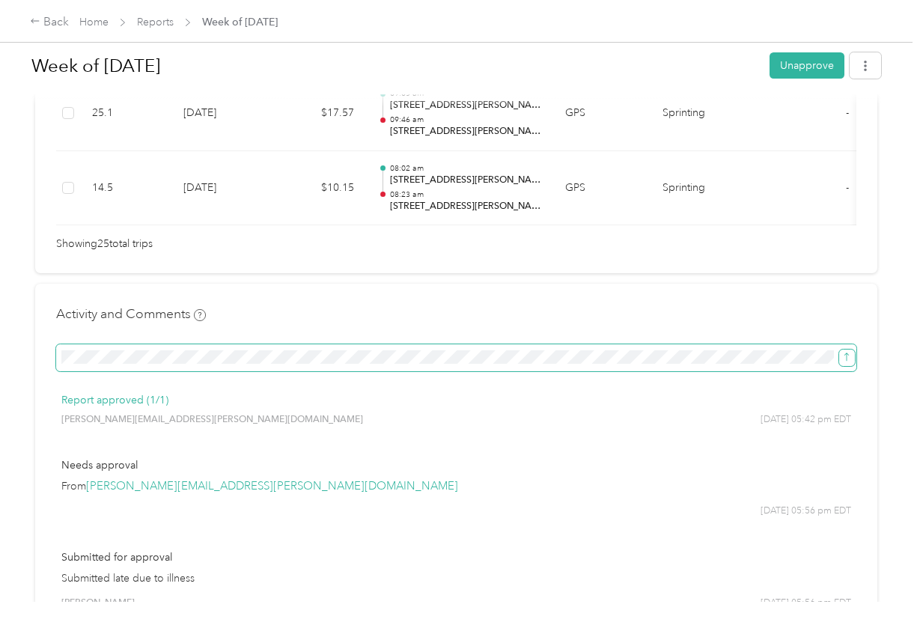
click at [848, 352] on icon "submit" at bounding box center [847, 357] width 10 height 10
